Goal: Transaction & Acquisition: Purchase product/service

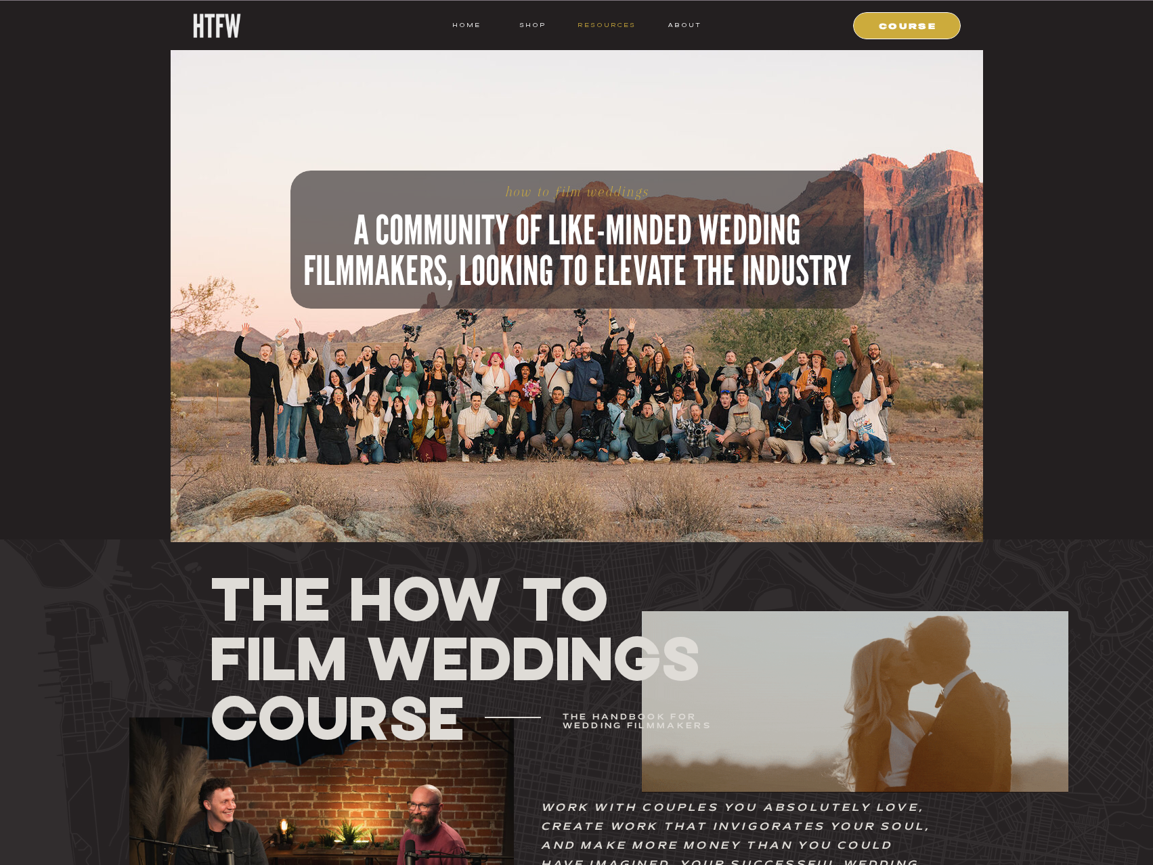
click at [576, 28] on nav "resources" at bounding box center [604, 25] width 63 height 12
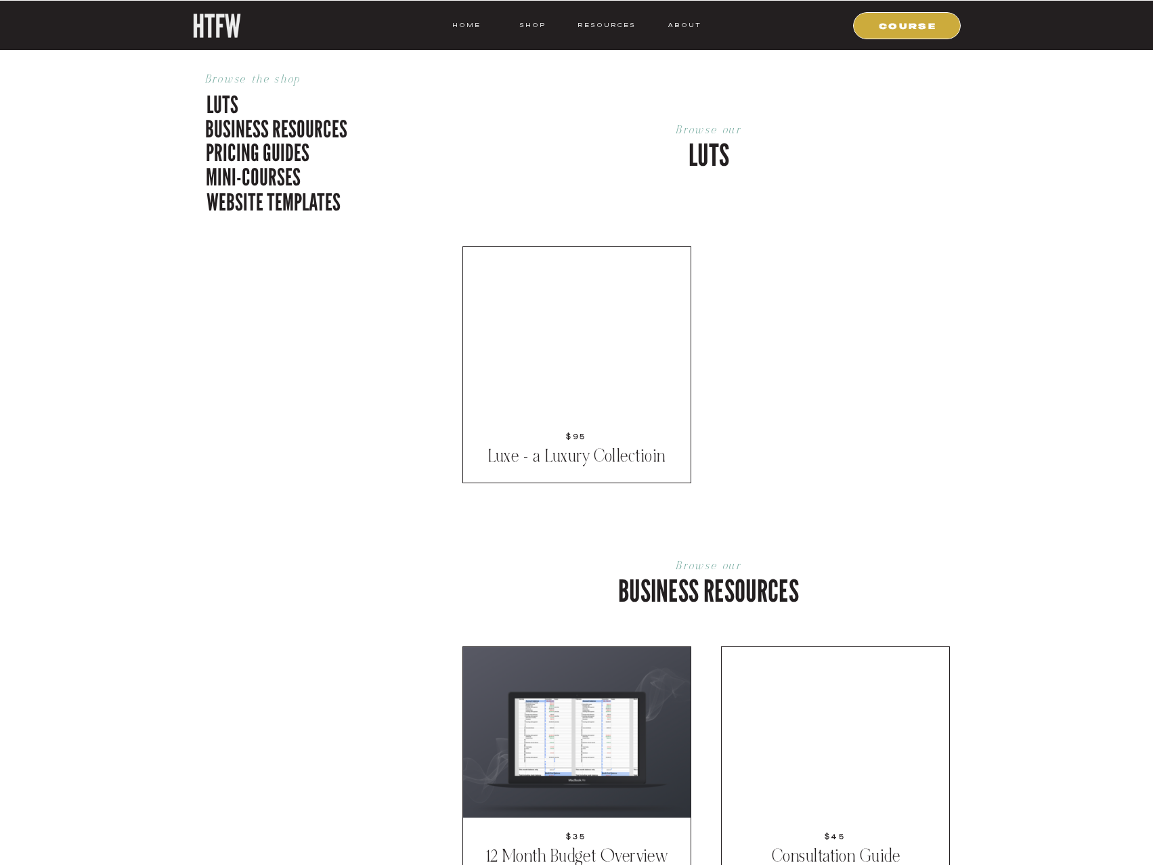
scroll to position [609, 0]
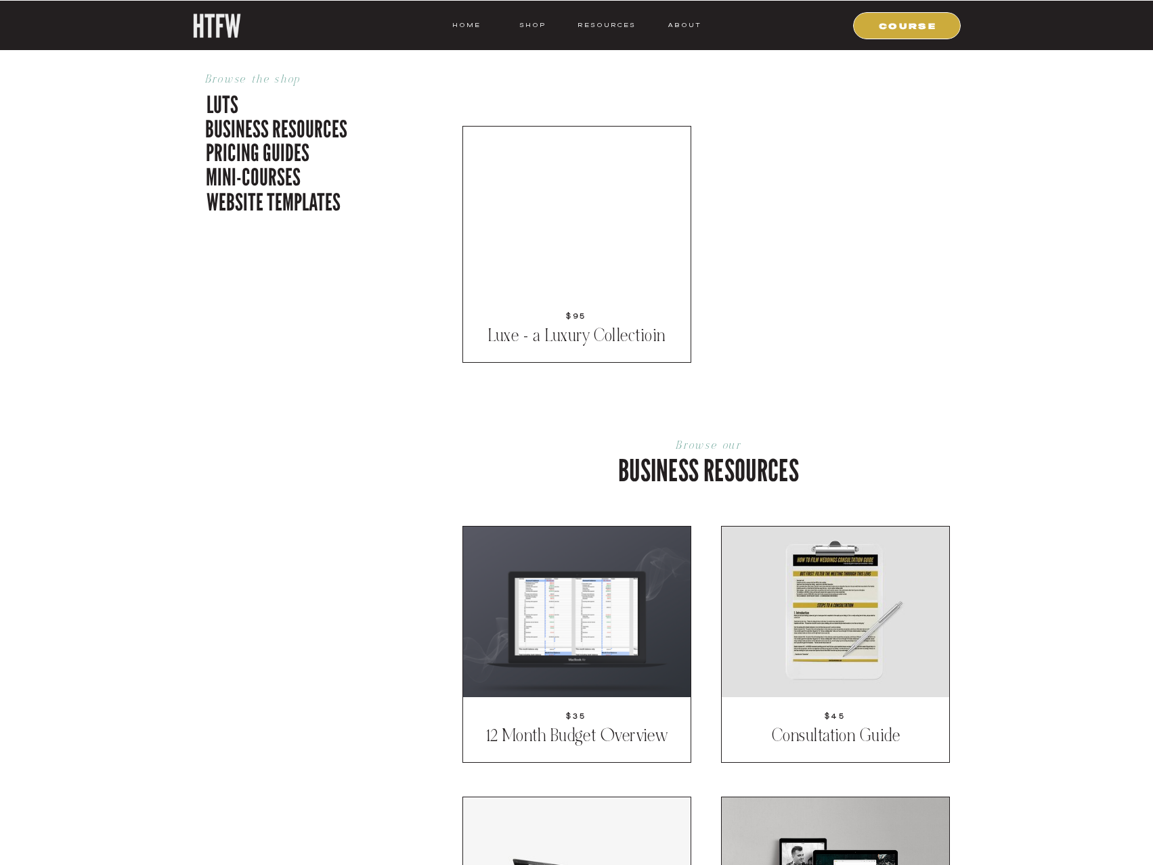
click at [226, 99] on p "luts" at bounding box center [274, 102] width 137 height 28
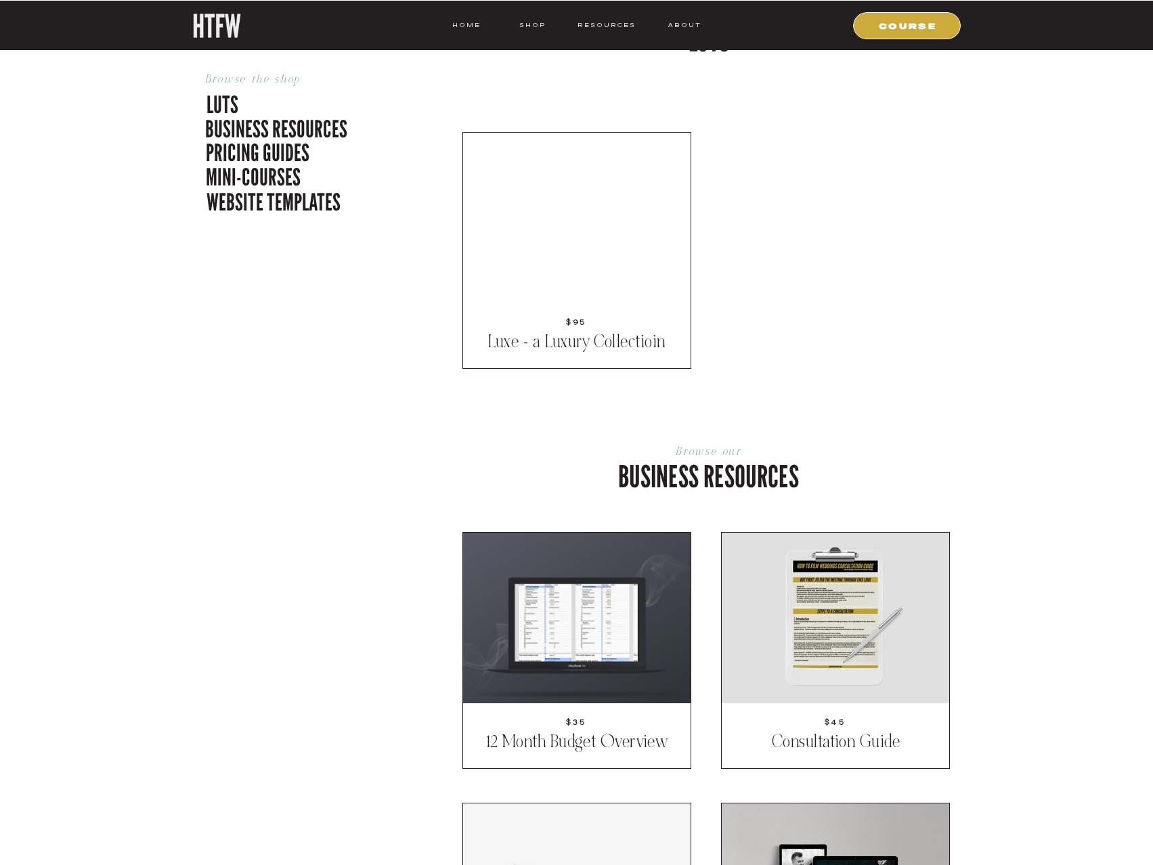
scroll to position [466, 0]
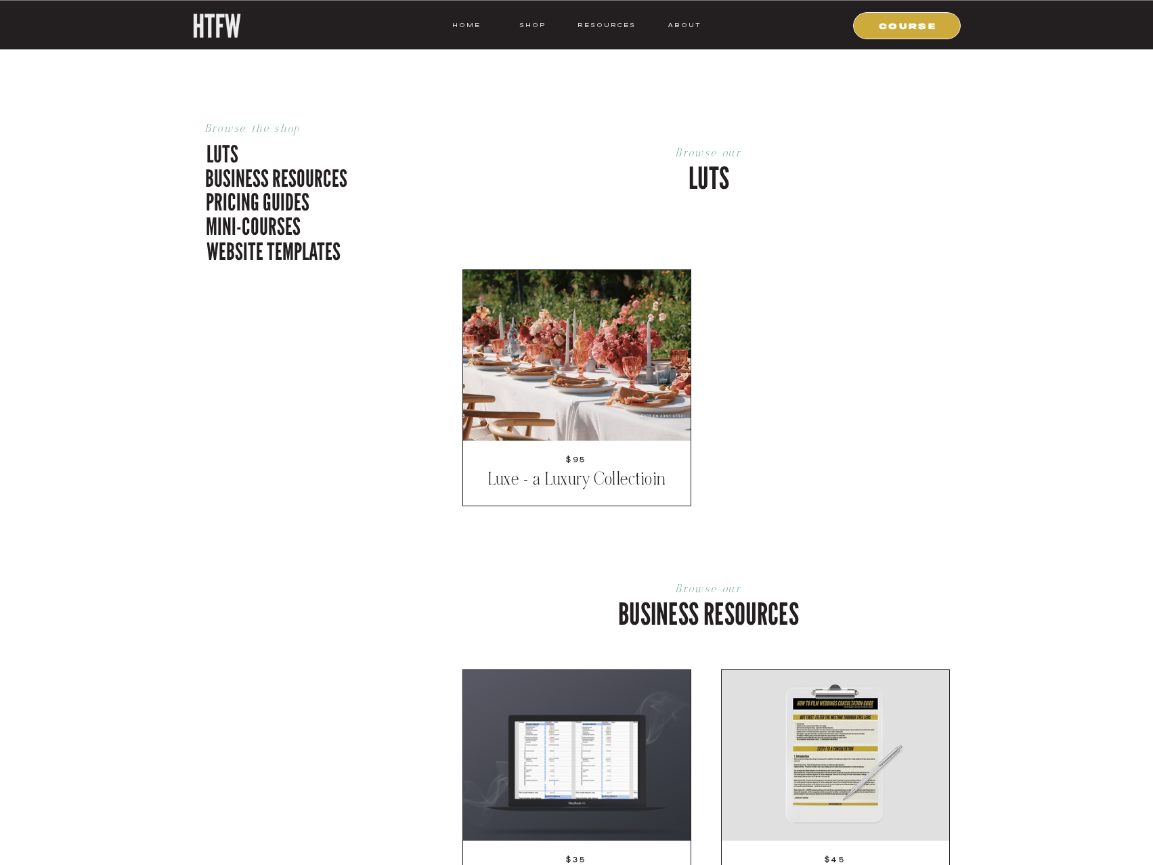
click at [577, 358] on div at bounding box center [576, 355] width 227 height 171
